Goal: Transaction & Acquisition: Book appointment/travel/reservation

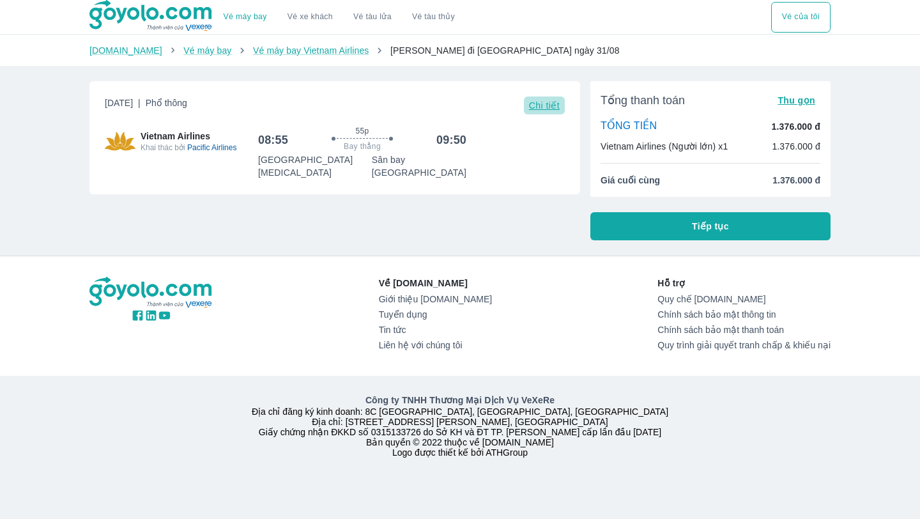
click at [538, 110] on span "Chi tiết" at bounding box center [544, 105] width 31 height 10
click at [793, 13] on button "Vé của tôi" at bounding box center [800, 17] width 59 height 31
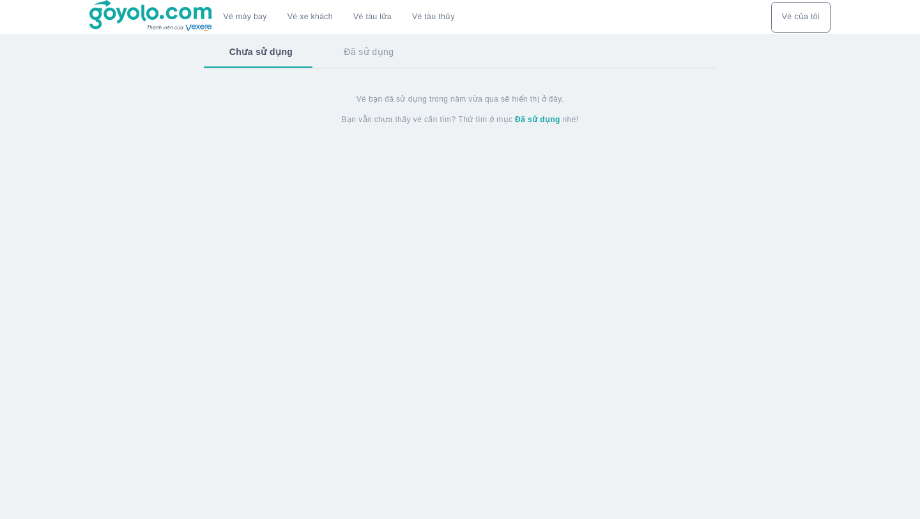
click at [793, 13] on button "Vé của tôi" at bounding box center [800, 17] width 59 height 31
click at [381, 56] on button "Đã sử dụng" at bounding box center [368, 51] width 101 height 33
click at [293, 57] on button "Chưa sử dụng" at bounding box center [260, 51] width 112 height 33
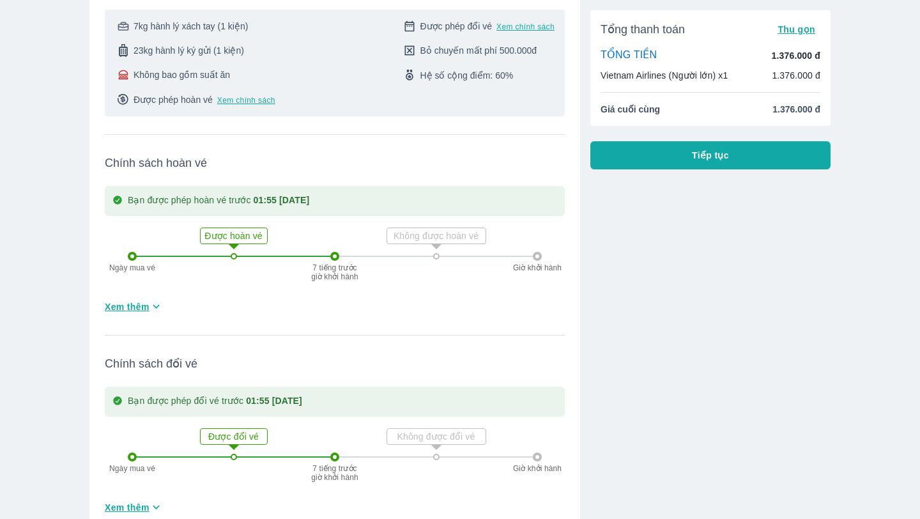
scroll to position [422, 0]
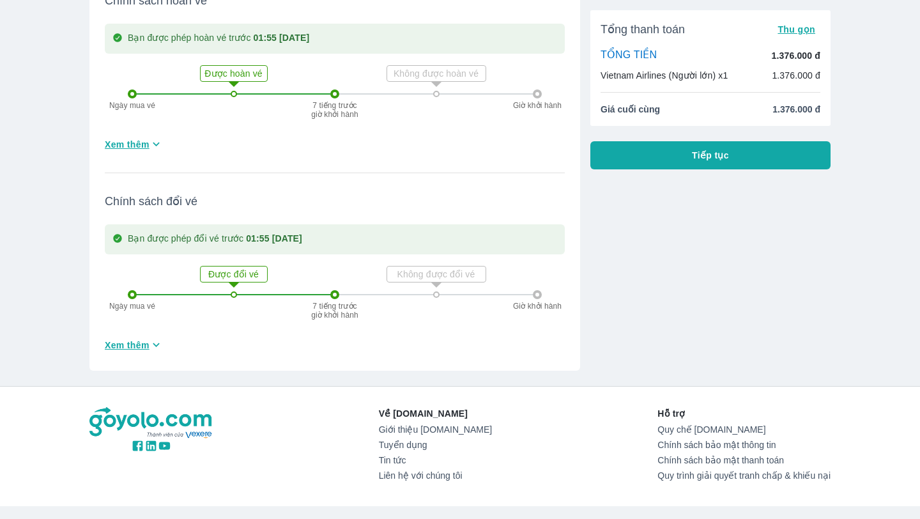
click at [234, 282] on icon at bounding box center [233, 284] width 11 height 5
click at [234, 272] on icon at bounding box center [234, 285] width 26 height 26
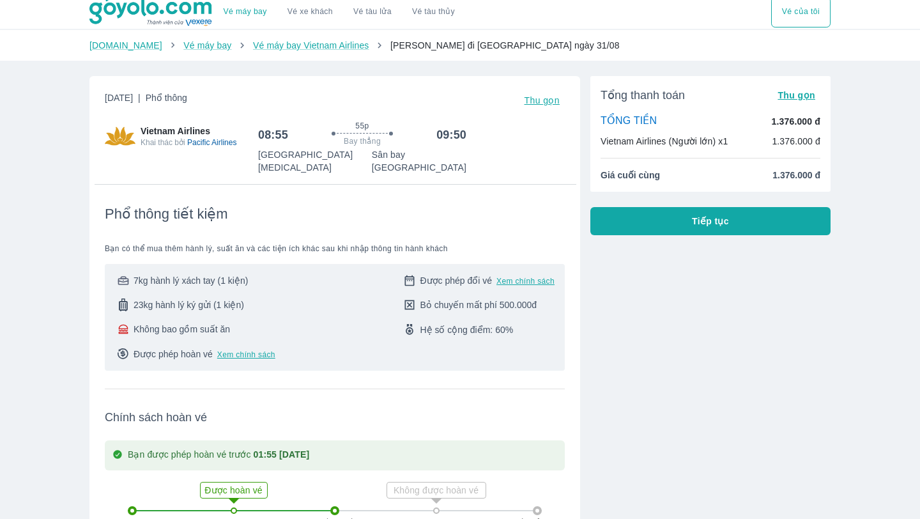
scroll to position [0, 0]
